Goal: Navigation & Orientation: Understand site structure

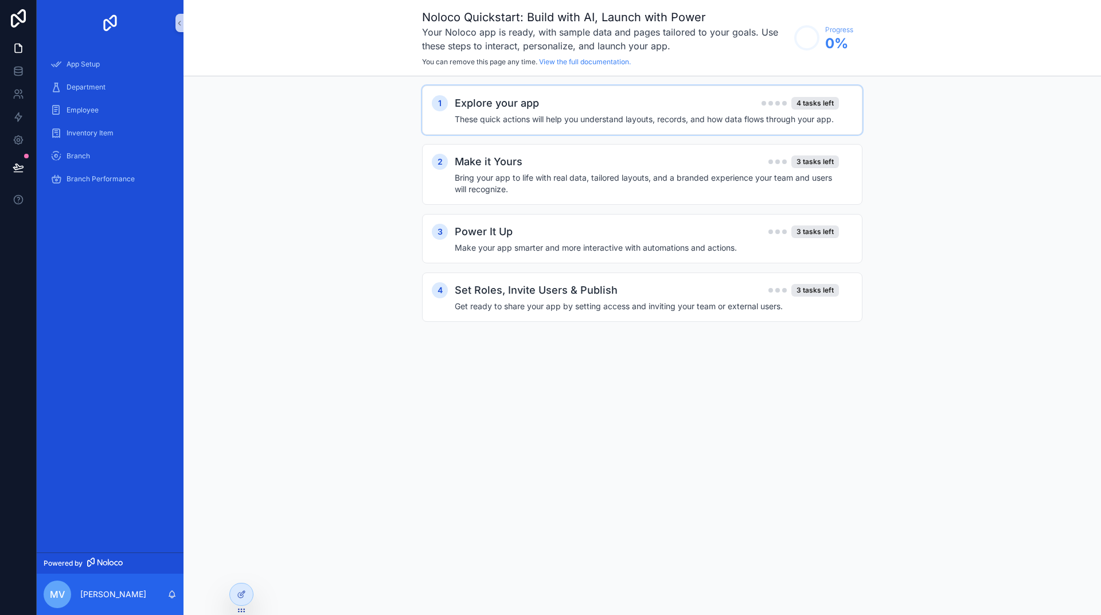
click at [645, 133] on div "1 Explore your app 4 tasks left These quick actions will help you understand la…" at bounding box center [642, 109] width 440 height 49
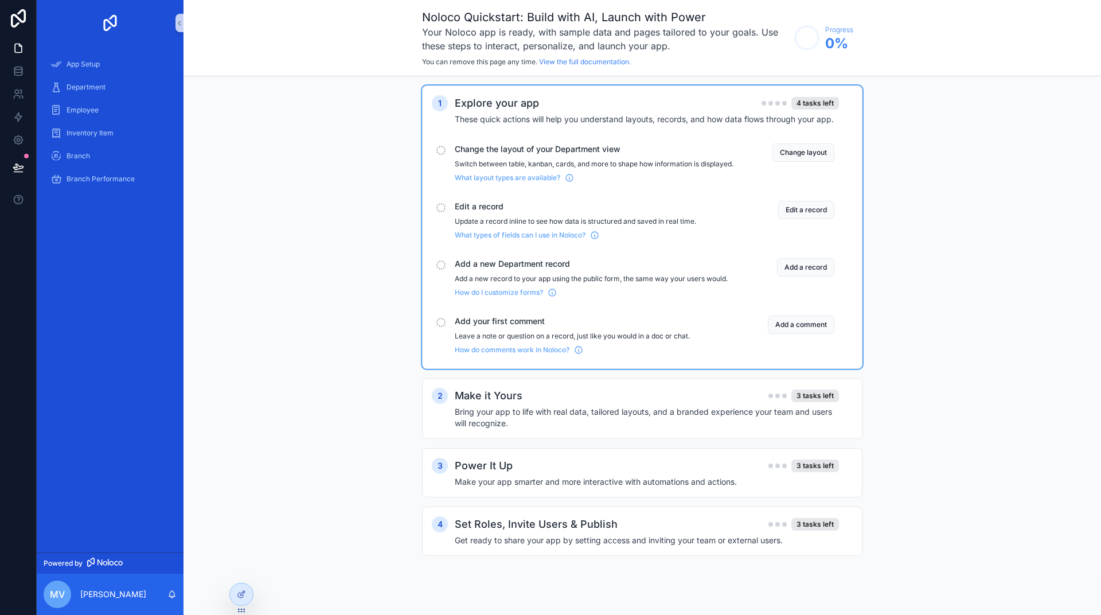
click at [640, 110] on div "Explore your app 4 tasks left" at bounding box center [647, 103] width 384 height 16
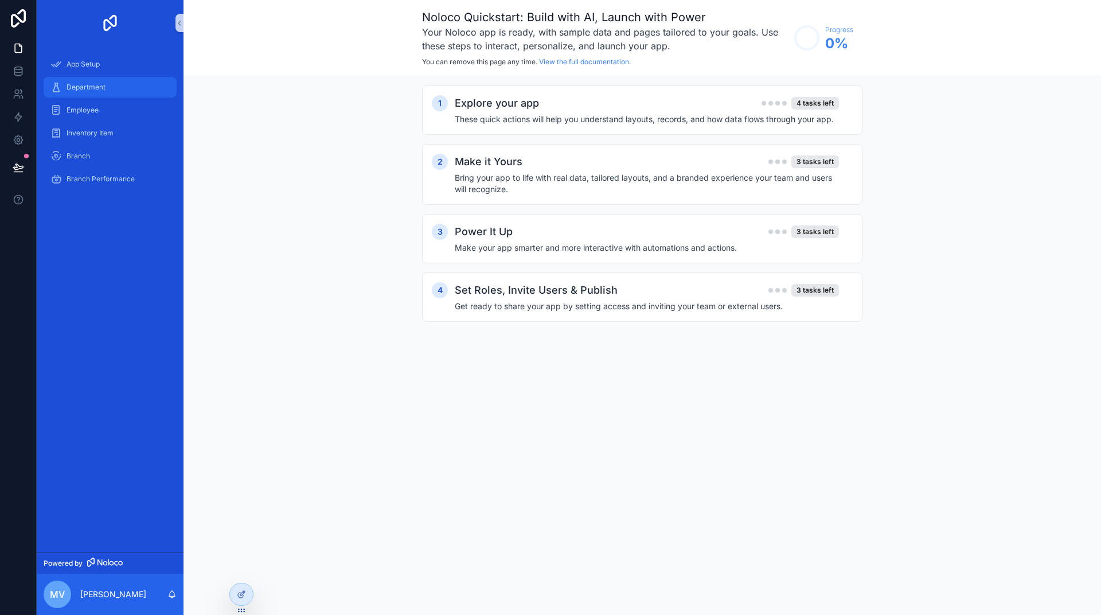
click at [97, 88] on span "Department" at bounding box center [85, 87] width 39 height 9
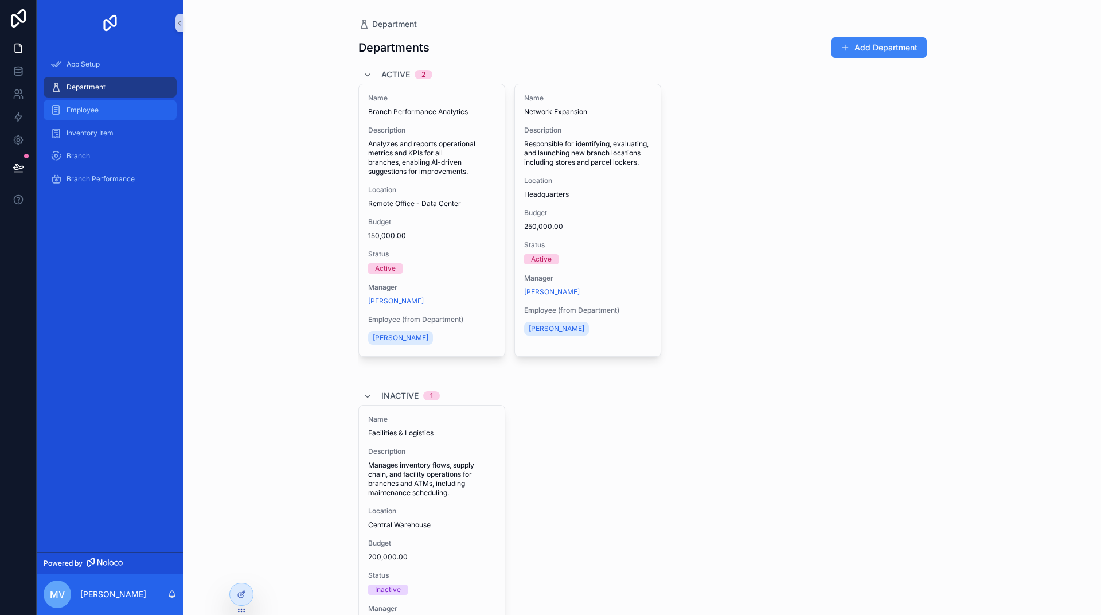
click at [99, 100] on link "Employee" at bounding box center [110, 110] width 133 height 21
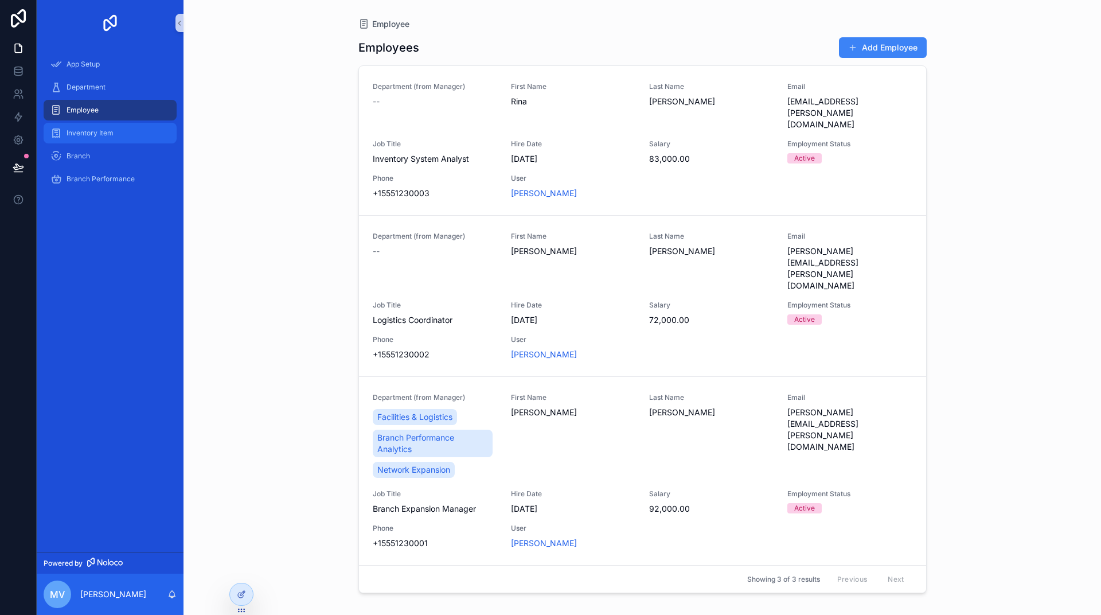
click at [96, 135] on span "Inventory Item" at bounding box center [89, 132] width 47 height 9
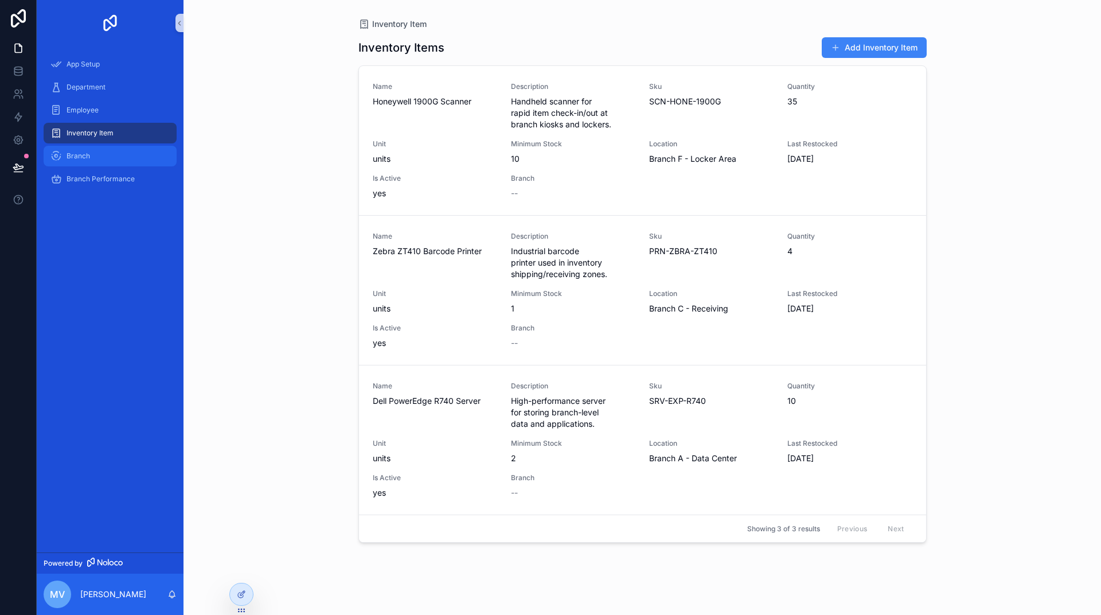
click at [73, 156] on span "Branch" at bounding box center [78, 155] width 24 height 9
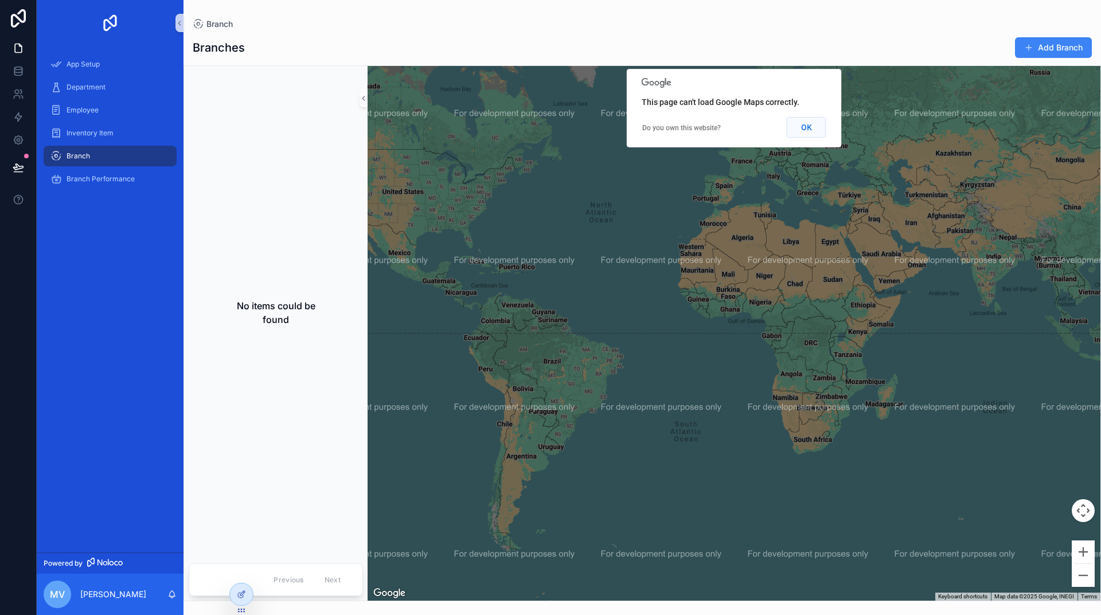
click at [809, 128] on button "OK" at bounding box center [807, 127] width 40 height 21
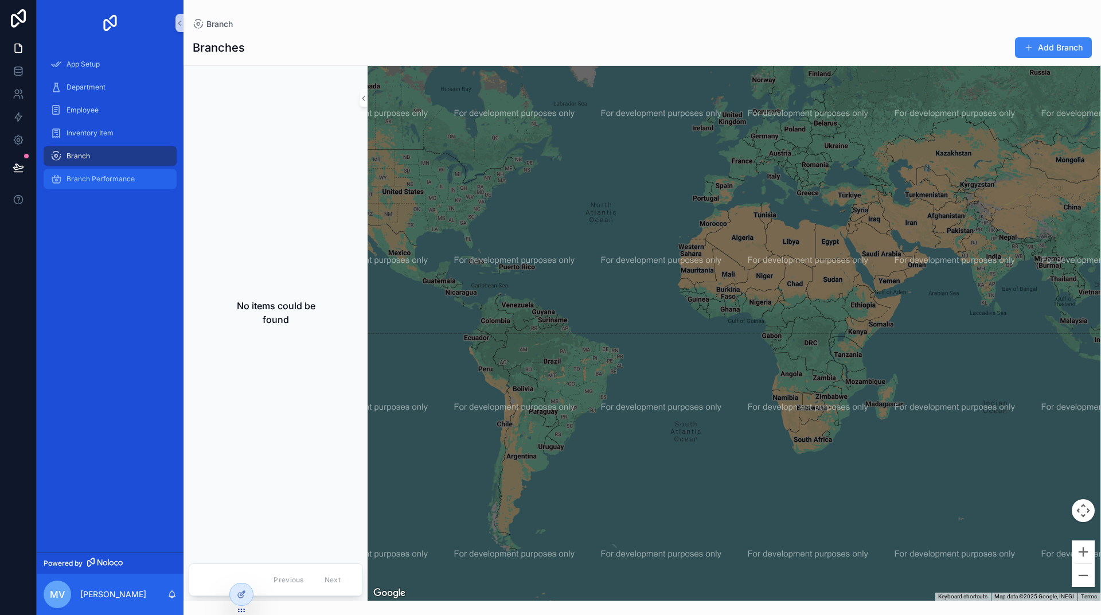
click at [88, 179] on span "Branch Performance" at bounding box center [100, 178] width 68 height 9
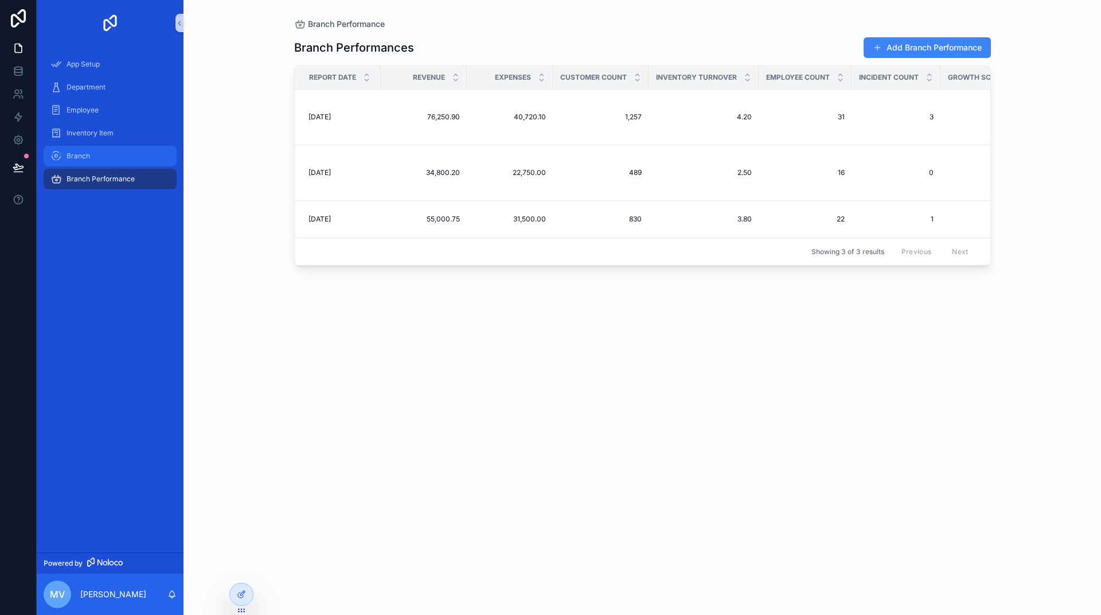
click at [81, 151] on span "Branch" at bounding box center [78, 155] width 24 height 9
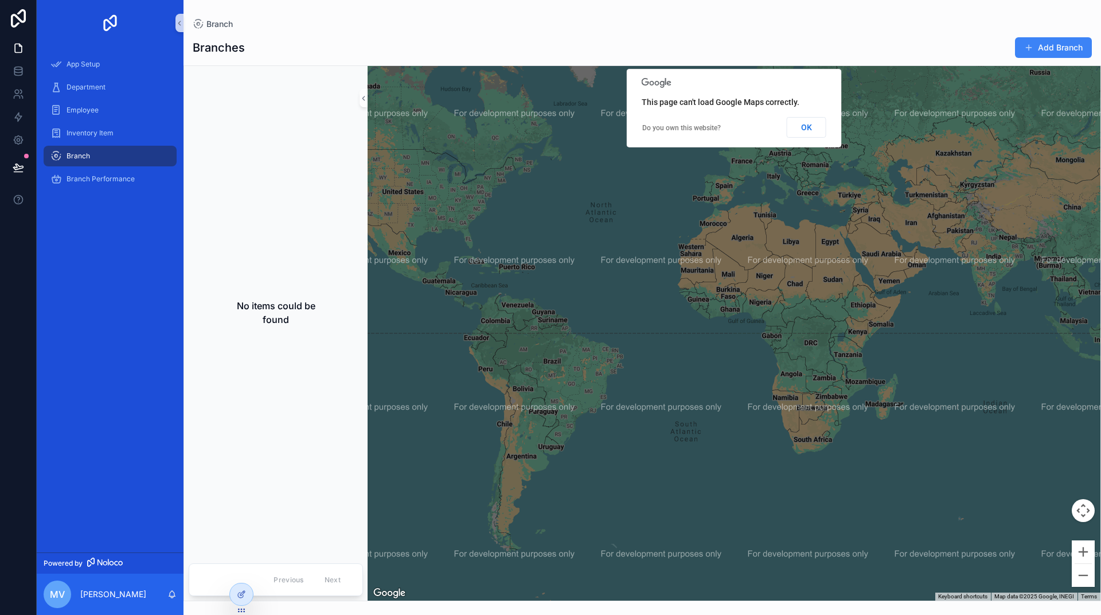
click at [815, 0] on div "Branch Branches Add Branch No items could be found Previous Next ← Move left → …" at bounding box center [641, 300] width 917 height 601
click at [91, 140] on div "Inventory Item" at bounding box center [109, 133] width 119 height 18
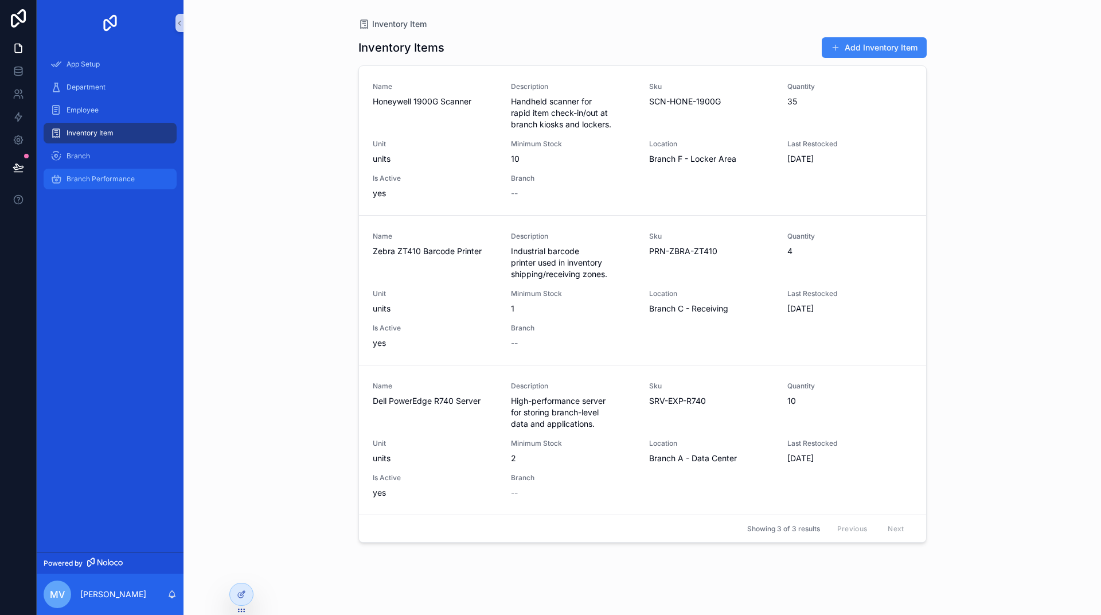
click at [95, 183] on div "Branch Performance" at bounding box center [109, 179] width 119 height 18
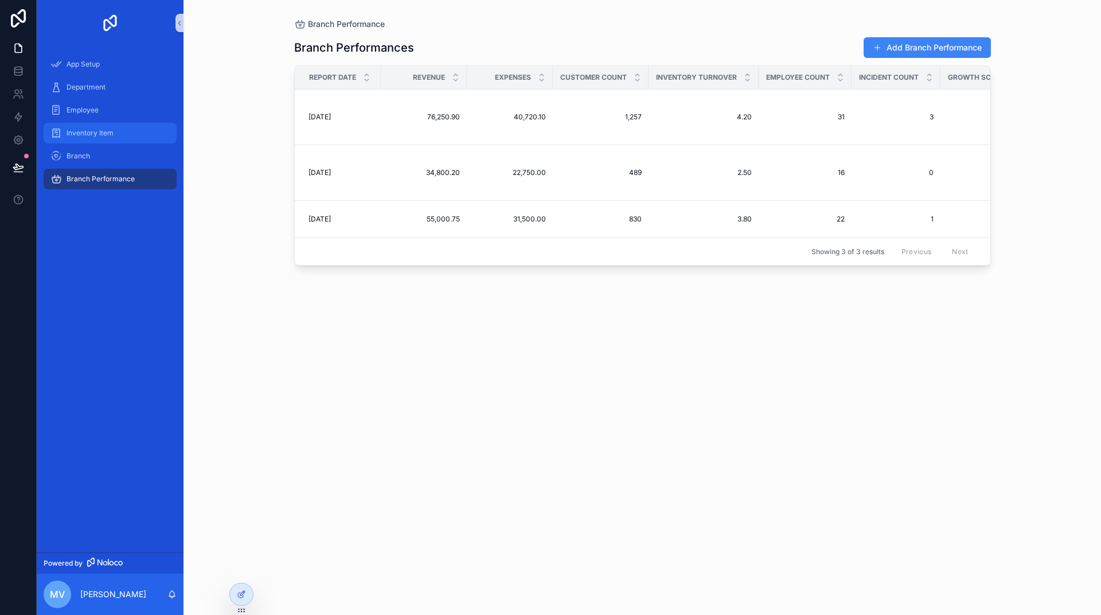
click at [91, 139] on div "Inventory Item" at bounding box center [109, 133] width 119 height 18
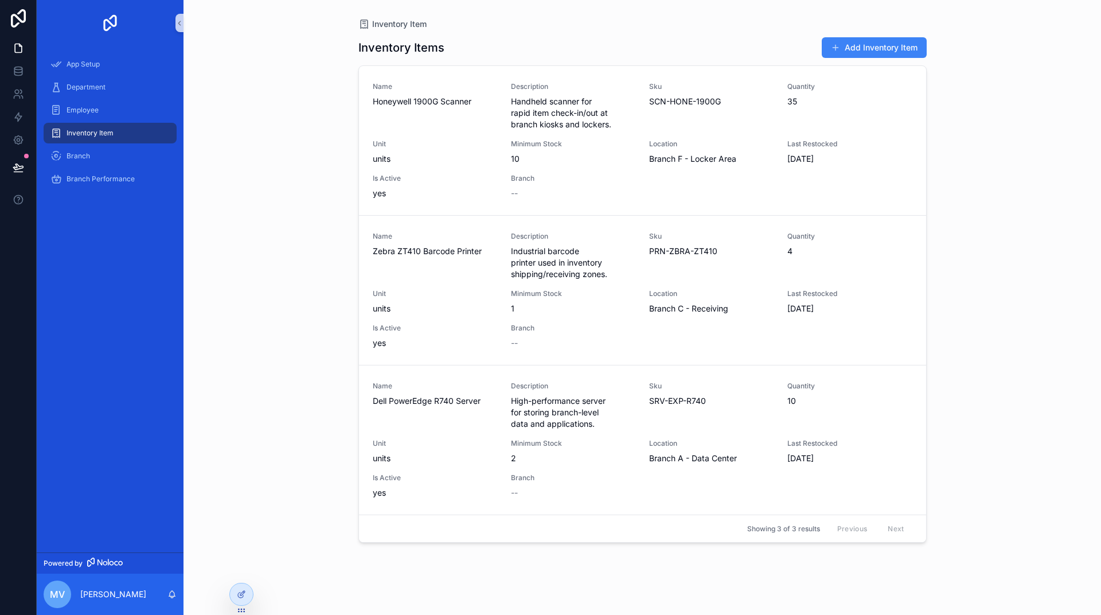
click at [98, 122] on div "Inventory Item" at bounding box center [110, 133] width 147 height 23
click at [101, 106] on div "Employee" at bounding box center [109, 110] width 119 height 18
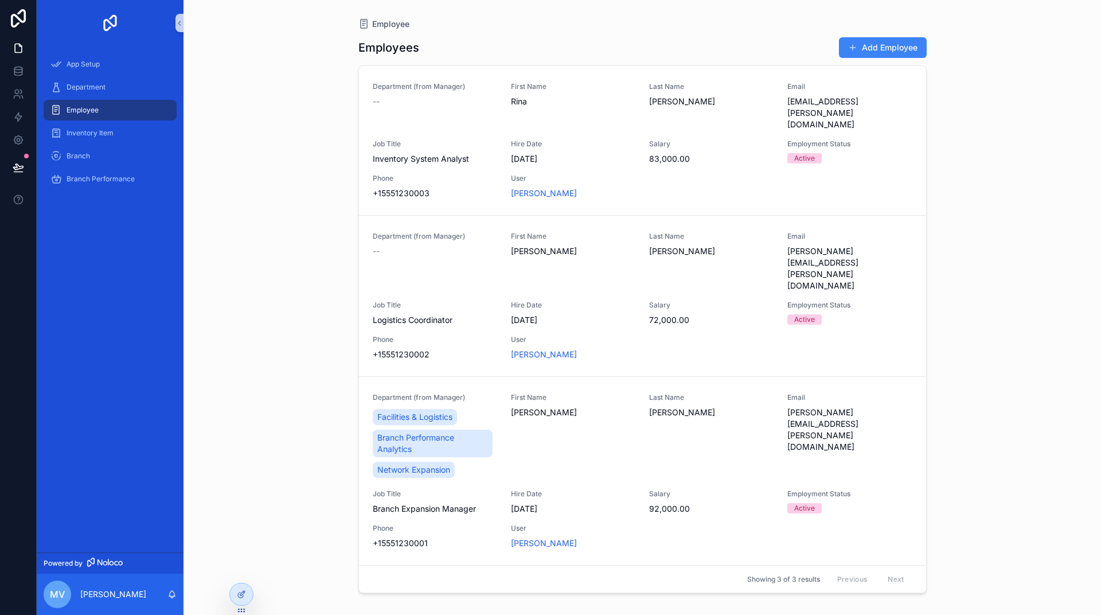
click at [807, 2] on div "Employee Employees Add Employee Department (from Manager) -- First Name [PERSON…" at bounding box center [642, 300] width 586 height 601
